Goal: Task Accomplishment & Management: Complete application form

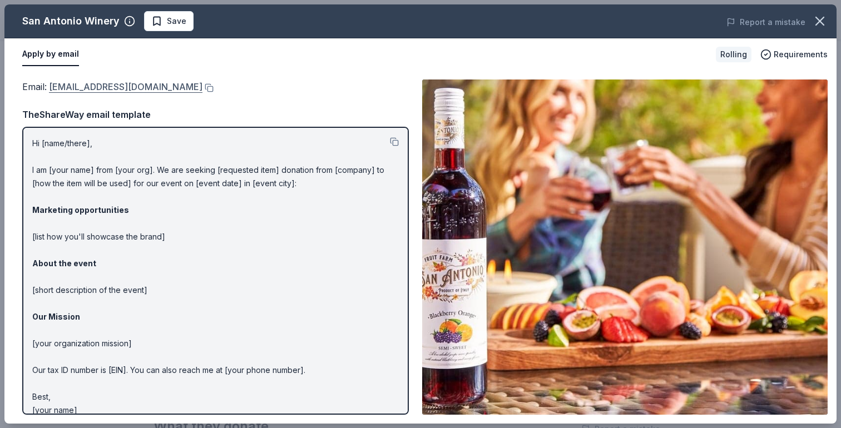
scroll to position [0, 292]
click at [182, 89] on link "support@sanantoniovineyards.com" at bounding box center [126, 87] width 154 height 14
click at [207, 88] on button at bounding box center [207, 87] width 11 height 9
click at [155, 18] on span "Save" at bounding box center [168, 20] width 35 height 13
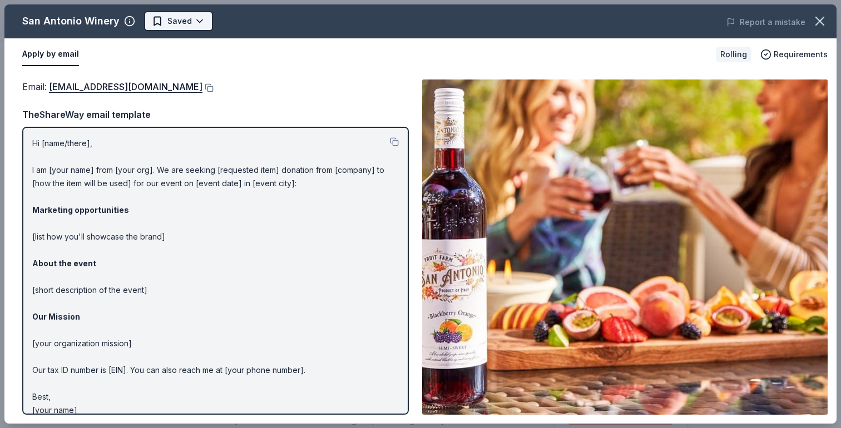
click at [205, 22] on body "Viz-Ability Earn Rewards Rolling Share San Antonio Winery New Share Donating in…" at bounding box center [420, 214] width 841 height 428
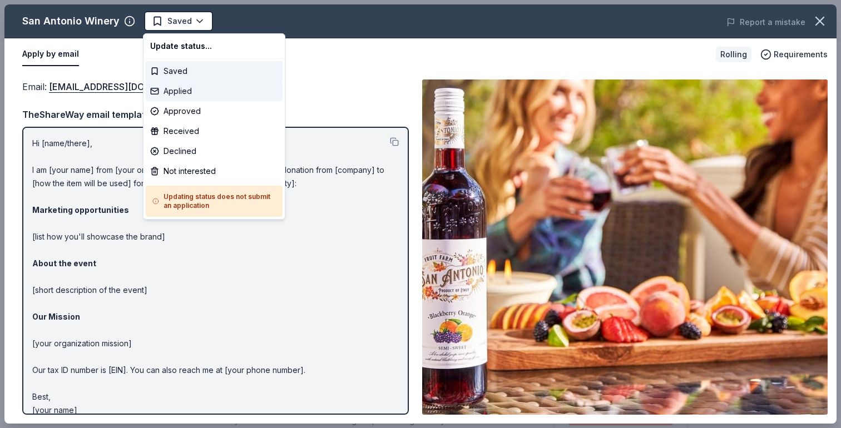
click at [186, 91] on div "Applied" at bounding box center [214, 91] width 137 height 20
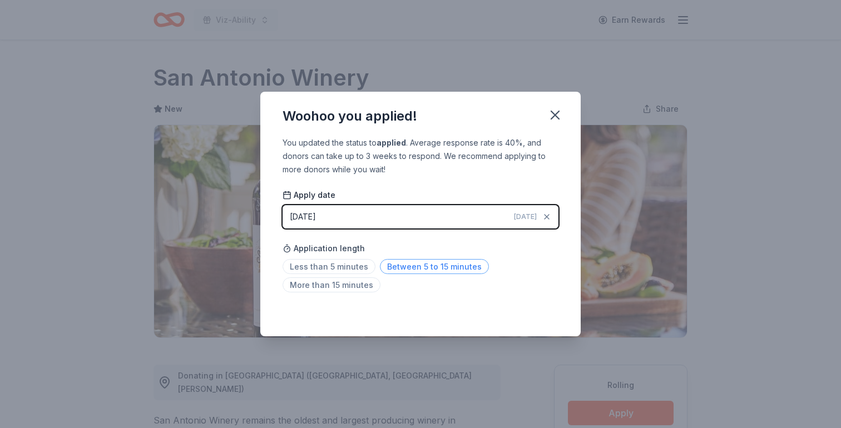
click at [405, 265] on span "Between 5 to 15 minutes" at bounding box center [434, 266] width 109 height 15
click at [558, 113] on icon "button" at bounding box center [555, 115] width 16 height 16
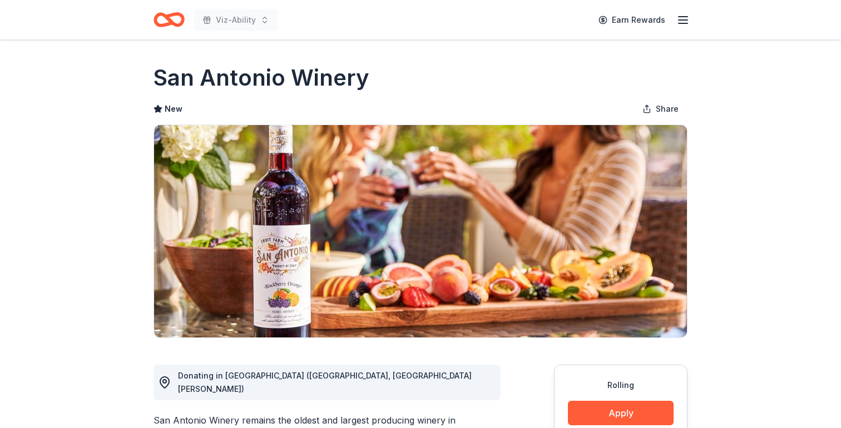
click at [185, 21] on div "Viz-Ability" at bounding box center [216, 20] width 125 height 26
click at [167, 17] on icon "Home" at bounding box center [174, 19] width 17 height 11
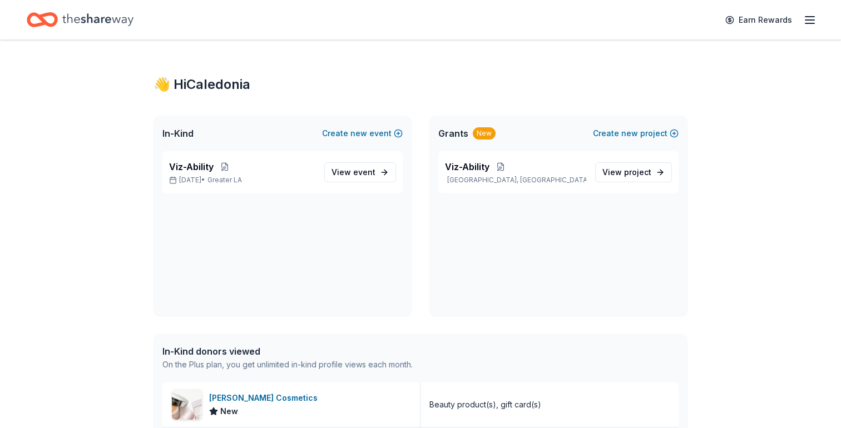
click at [814, 23] on line "button" at bounding box center [809, 23] width 9 height 0
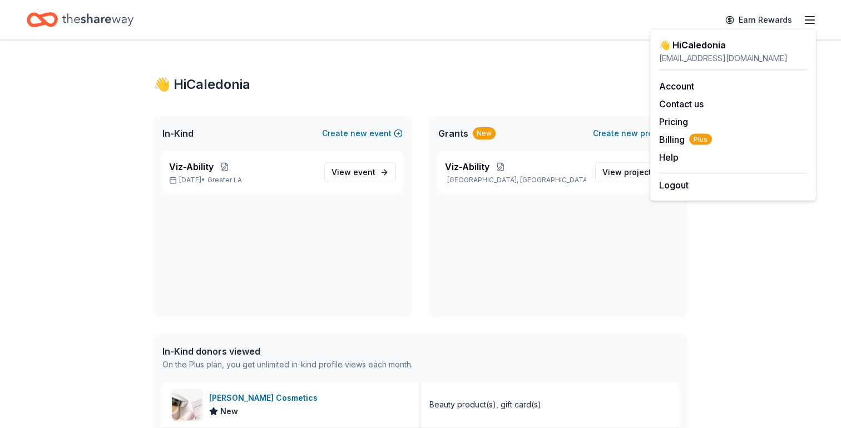
click at [674, 132] on div "Account Contact us Pricing Billing Plus Help Earn rewards" at bounding box center [733, 122] width 148 height 102
click at [674, 140] on span "Billing Plus" at bounding box center [685, 139] width 53 height 13
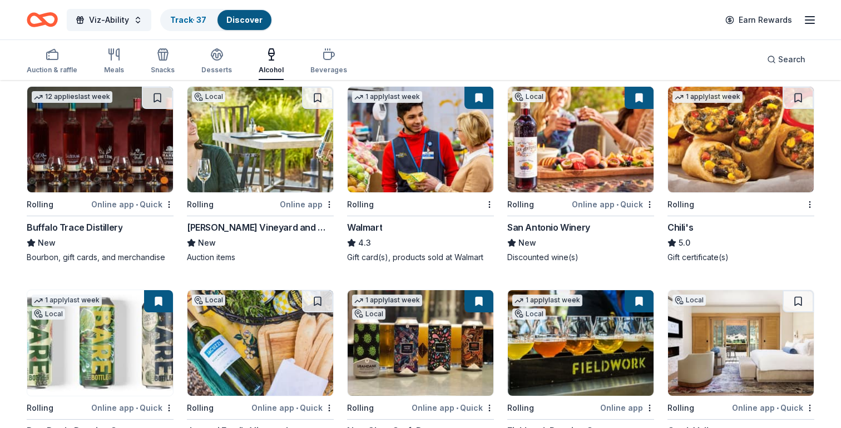
scroll to position [329, 0]
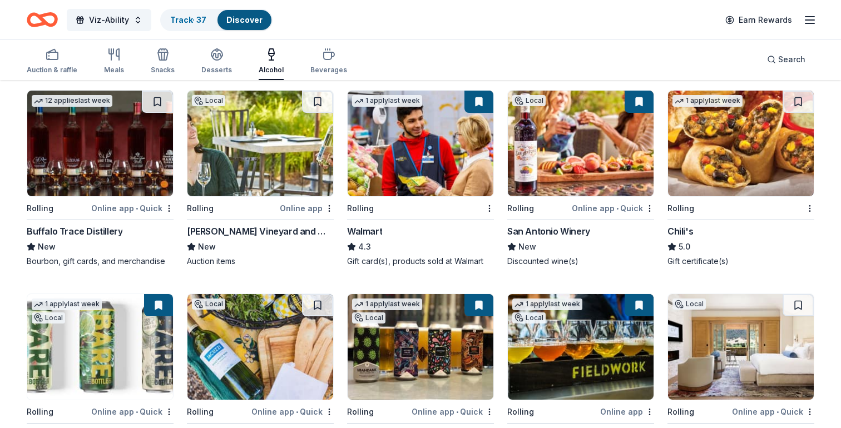
click at [564, 337] on img at bounding box center [581, 347] width 146 height 106
click at [186, 23] on link "Track · 37" at bounding box center [188, 19] width 36 height 9
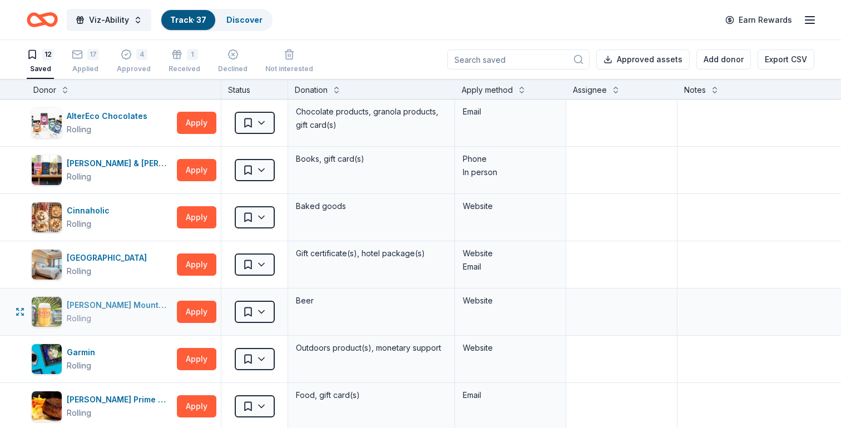
click at [102, 306] on div "[PERSON_NAME] Mountain Brewing Co." at bounding box center [120, 305] width 106 height 13
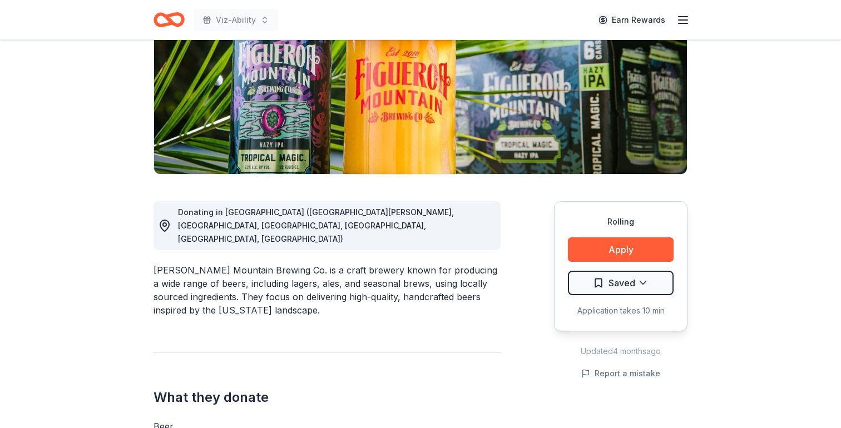
scroll to position [177, 0]
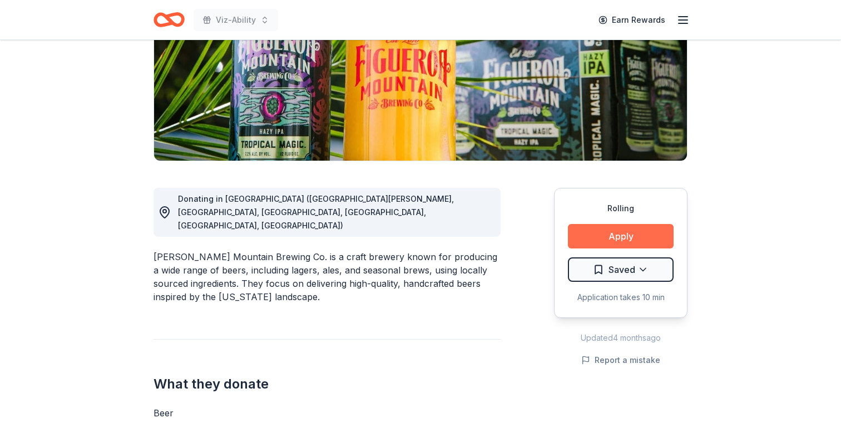
click at [597, 236] on button "Apply" at bounding box center [621, 236] width 106 height 24
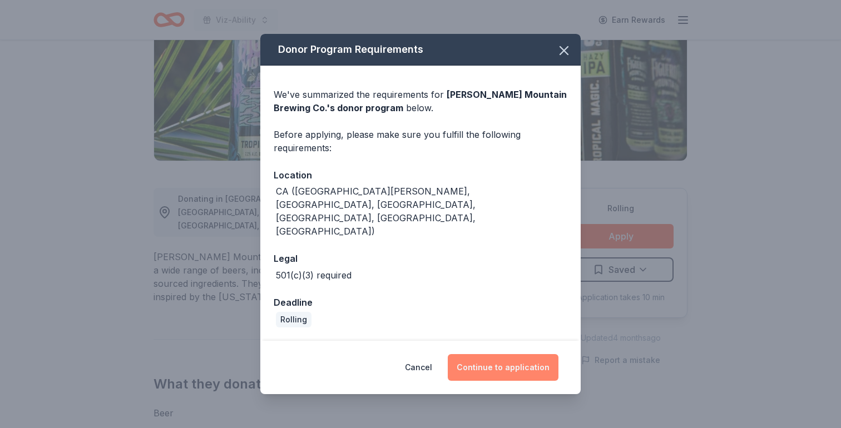
click at [493, 354] on button "Continue to application" at bounding box center [503, 367] width 111 height 27
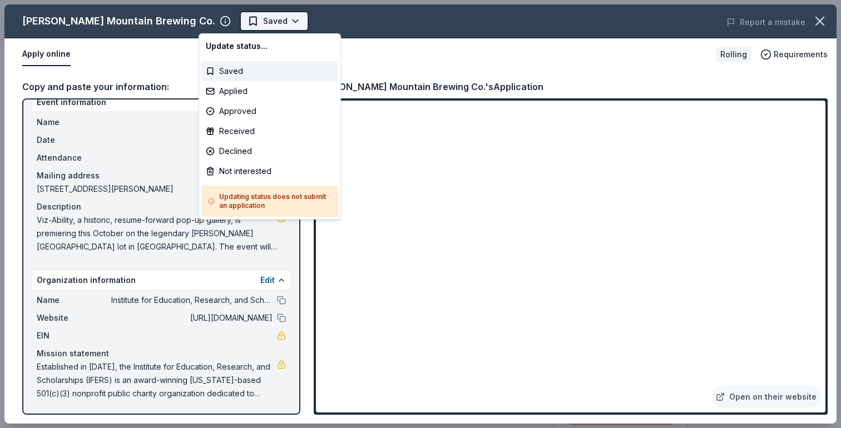
scroll to position [0, 0]
click at [248, 25] on body "Viz-Ability Earn Rewards Rolling Share Figueroa Mountain Brewing Co. New Share …" at bounding box center [420, 214] width 841 height 428
click at [232, 94] on div "Applied" at bounding box center [269, 91] width 137 height 20
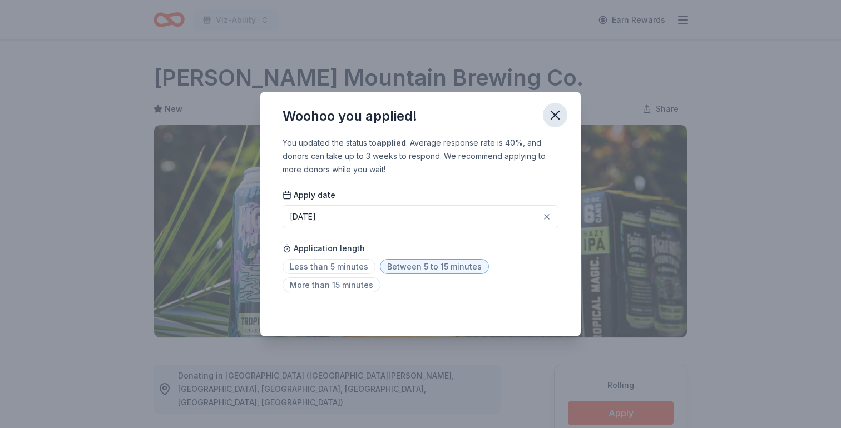
click at [557, 114] on icon "button" at bounding box center [555, 115] width 16 height 16
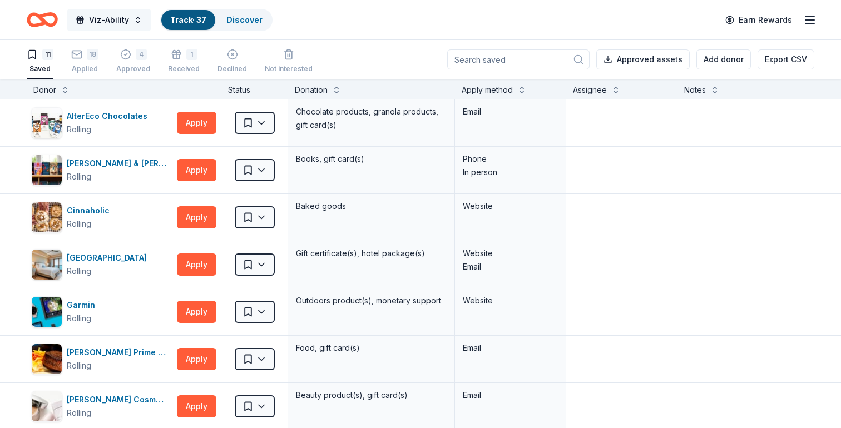
click at [105, 18] on span "Viz-Ability" at bounding box center [109, 19] width 40 height 13
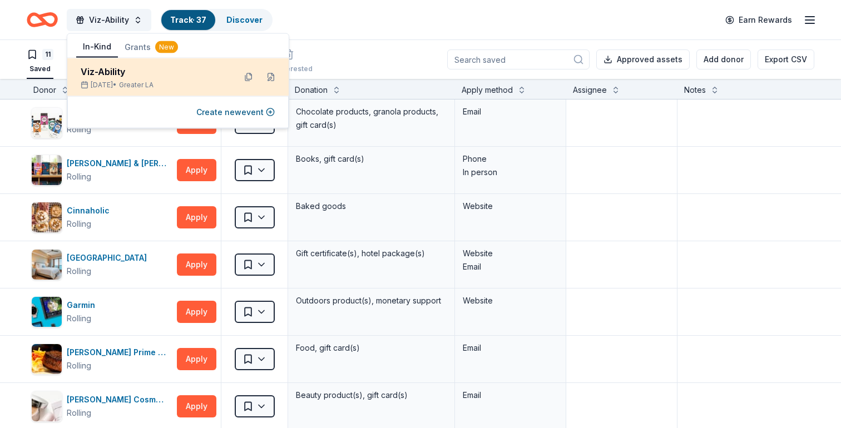
click at [137, 69] on div "Viz-Ability" at bounding box center [154, 71] width 146 height 13
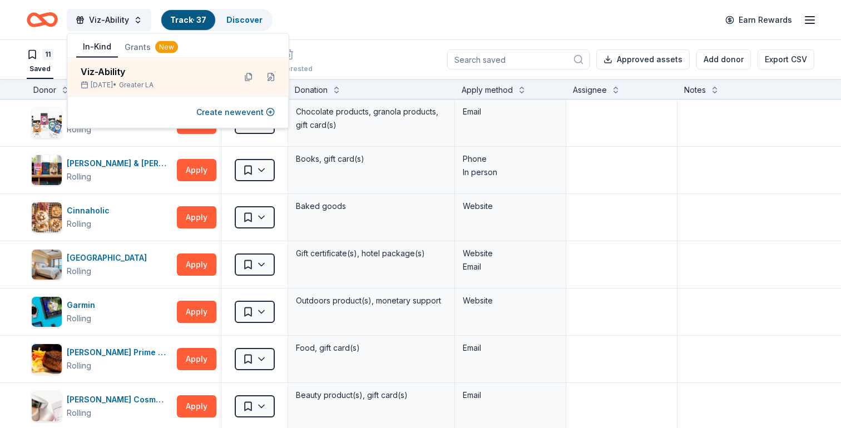
click at [40, 14] on icon "Home" at bounding box center [47, 19] width 17 height 11
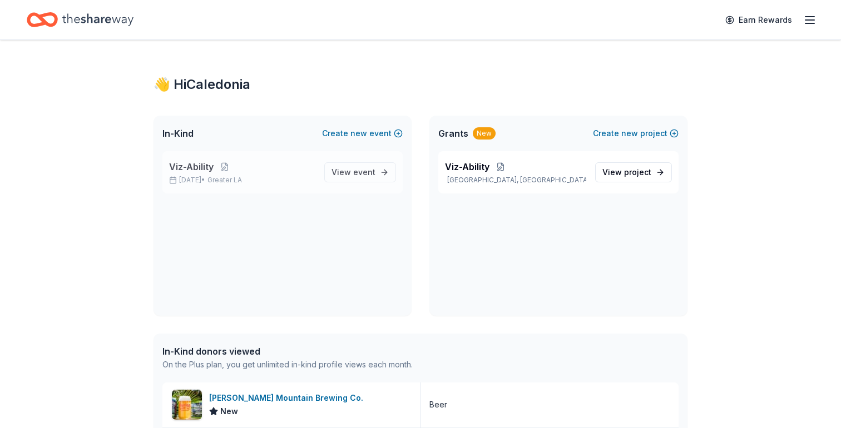
click at [212, 176] on p "Oct 22, 2025 • Greater LA" at bounding box center [242, 180] width 146 height 9
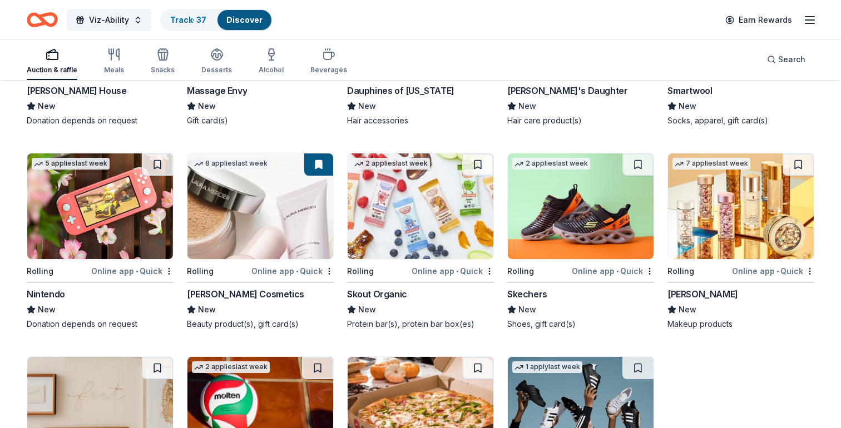
scroll to position [7786, 0]
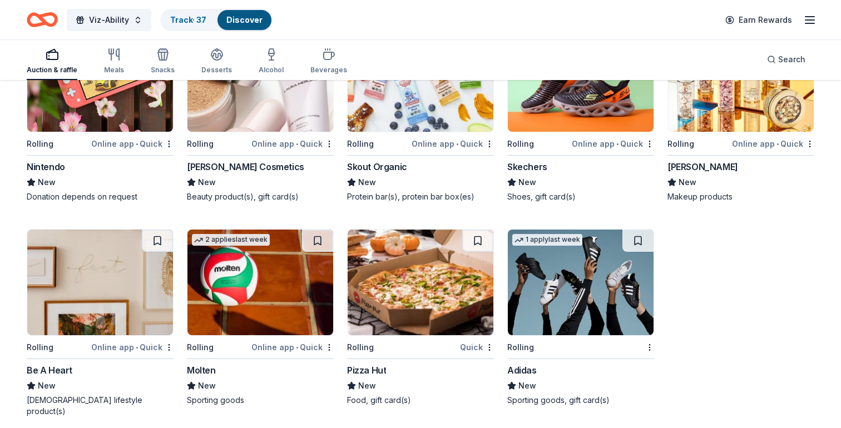
click at [102, 50] on div "Auction & raffle Meals Snacks Desserts Alcohol Beverages" at bounding box center [187, 61] width 320 height 37
click at [117, 58] on icon "button" at bounding box center [113, 54] width 13 height 13
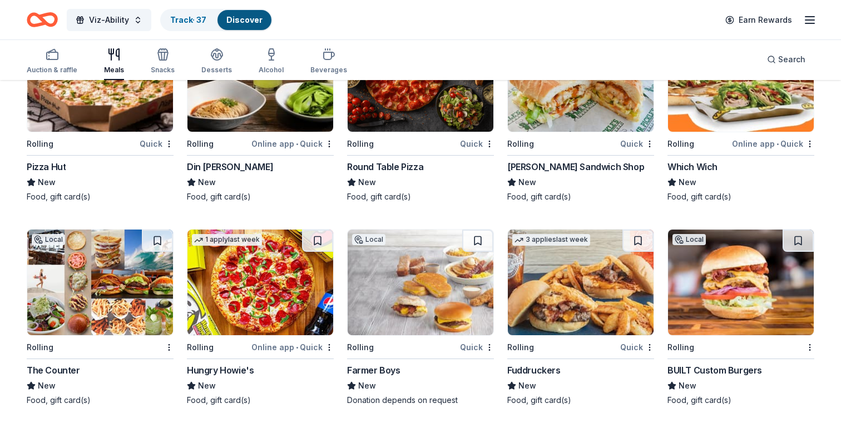
scroll to position [2293, 0]
click at [165, 58] on icon "button" at bounding box center [163, 56] width 10 height 8
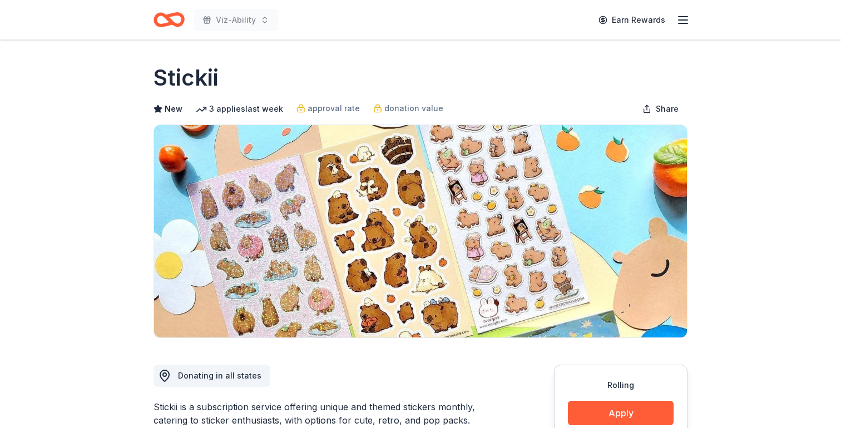
click at [156, 18] on icon "Home" at bounding box center [163, 19] width 17 height 11
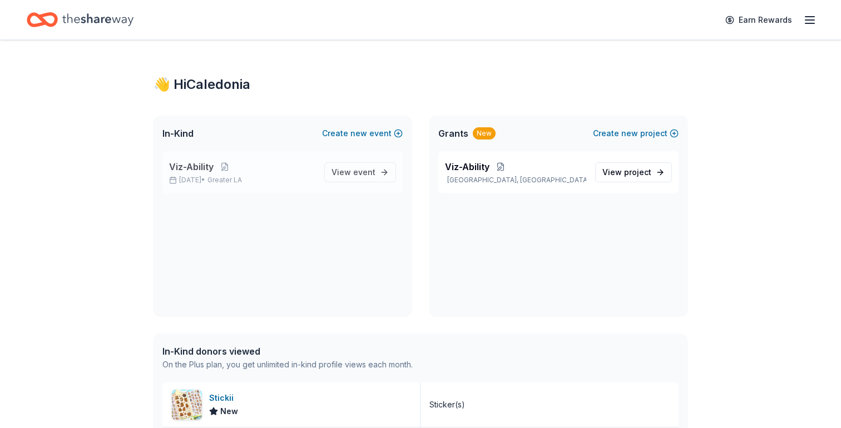
click at [242, 183] on span "Greater LA" at bounding box center [224, 180] width 34 height 9
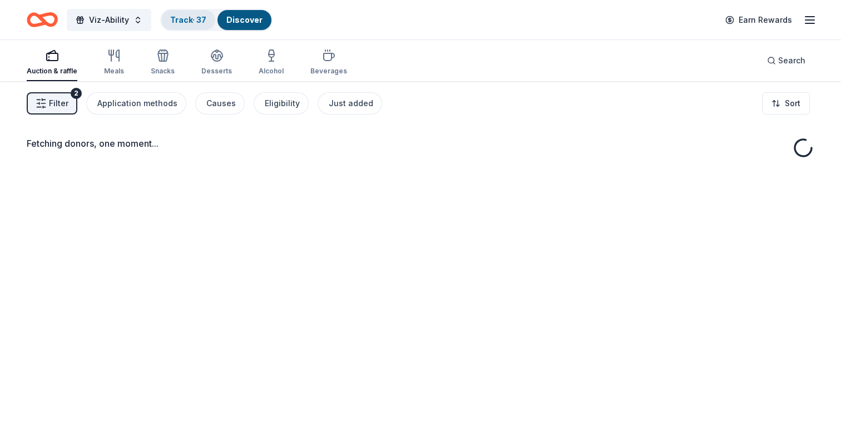
click at [196, 21] on link "Track · 37" at bounding box center [188, 19] width 36 height 9
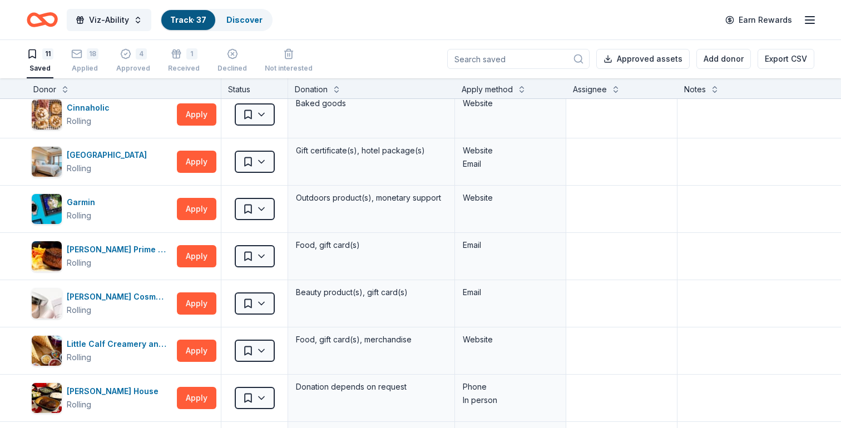
scroll to position [104, 0]
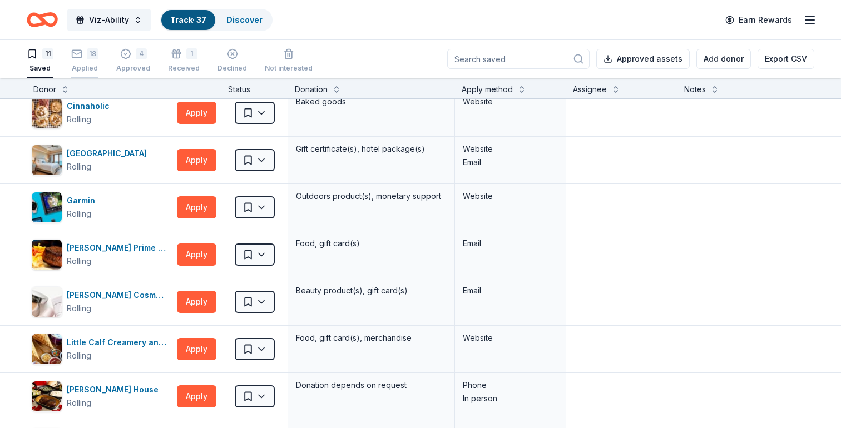
click at [90, 56] on div "18" at bounding box center [93, 53] width 12 height 11
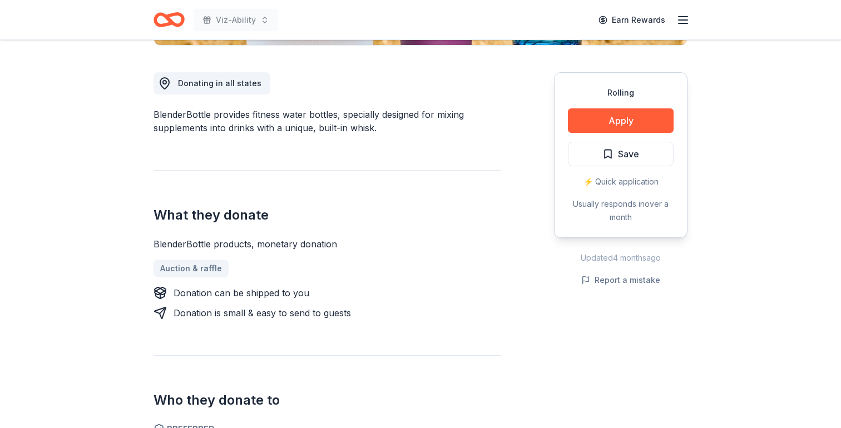
scroll to position [302, 0]
